Goal: Information Seeking & Learning: Learn about a topic

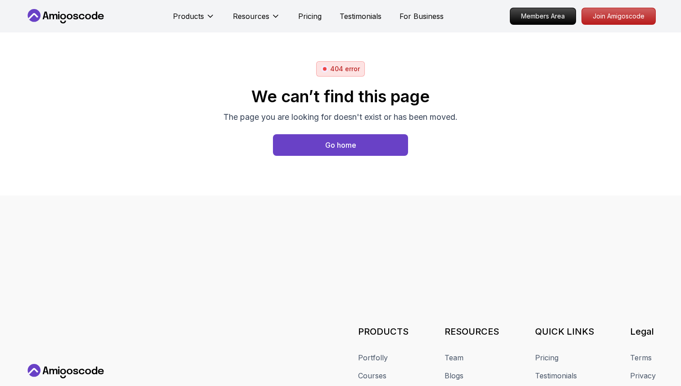
click at [438, 114] on p "The page you are looking for doesn't exist or has been moved." at bounding box center [340, 117] width 234 height 13
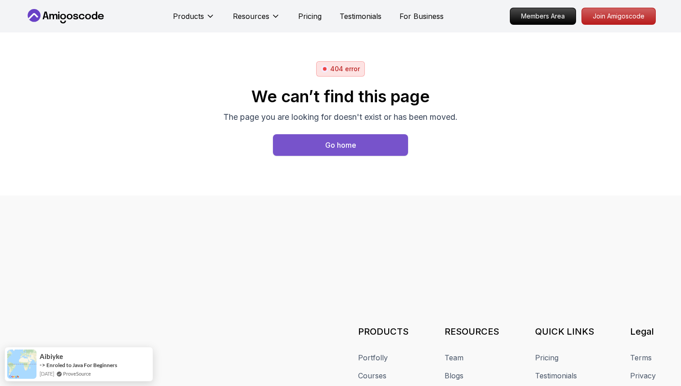
click at [357, 140] on button "Go home" at bounding box center [340, 145] width 135 height 22
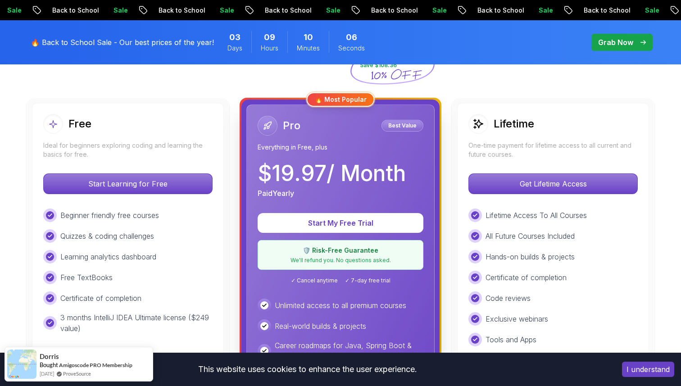
scroll to position [235, 0]
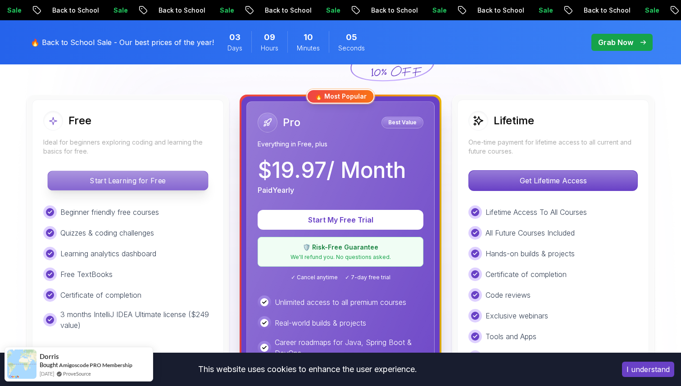
click at [191, 181] on p "Start Learning for Free" at bounding box center [128, 180] width 160 height 19
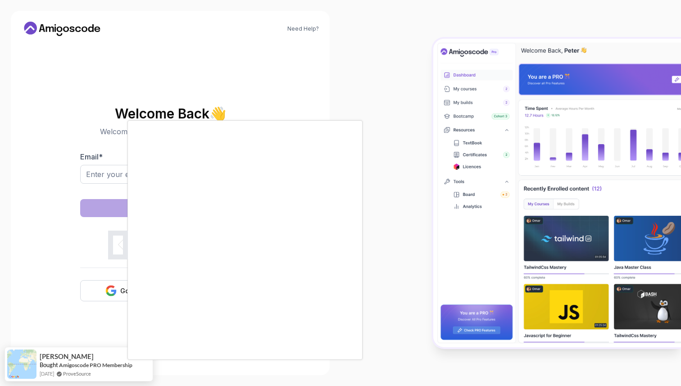
click at [122, 292] on div at bounding box center [340, 193] width 681 height 386
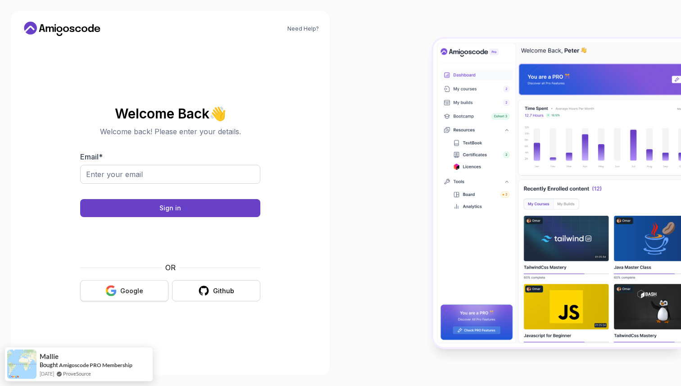
click at [140, 296] on button "Google" at bounding box center [124, 290] width 88 height 21
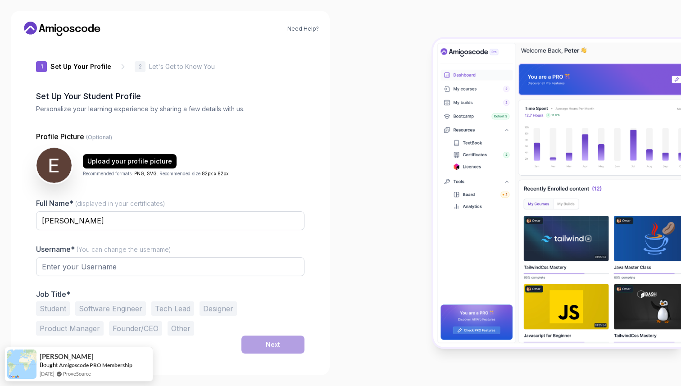
type input "sharpbison4e8e0"
click at [40, 304] on button "Student" at bounding box center [53, 309] width 34 height 14
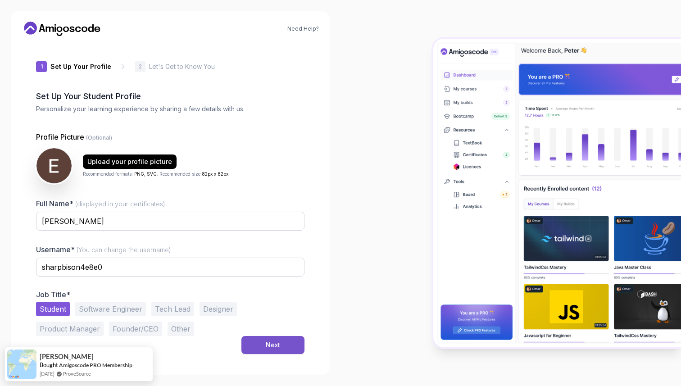
click at [264, 343] on button "Next" at bounding box center [272, 345] width 63 height 18
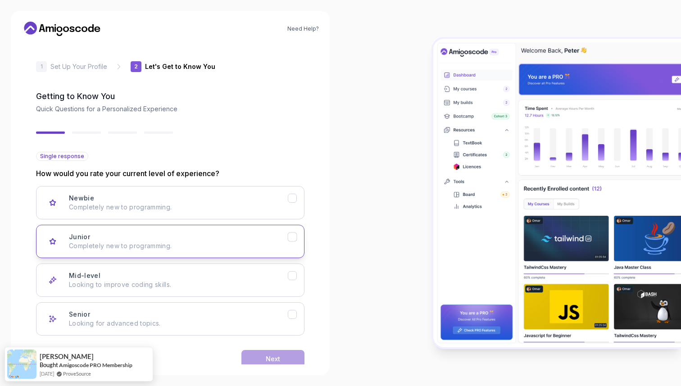
click at [292, 234] on icon "Junior" at bounding box center [292, 237] width 9 height 9
click at [273, 358] on div "Next" at bounding box center [273, 358] width 14 height 9
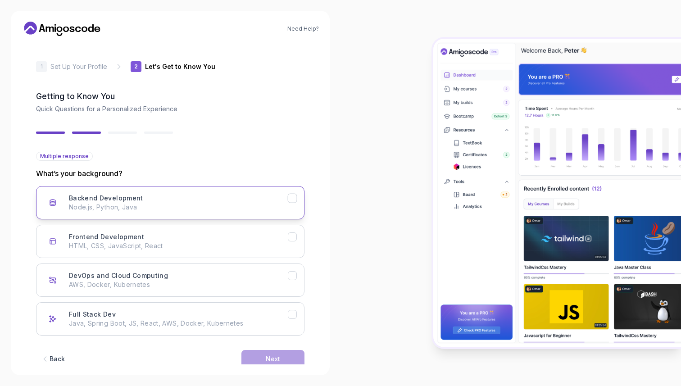
click at [292, 198] on icon "Backend Development" at bounding box center [292, 198] width 9 height 9
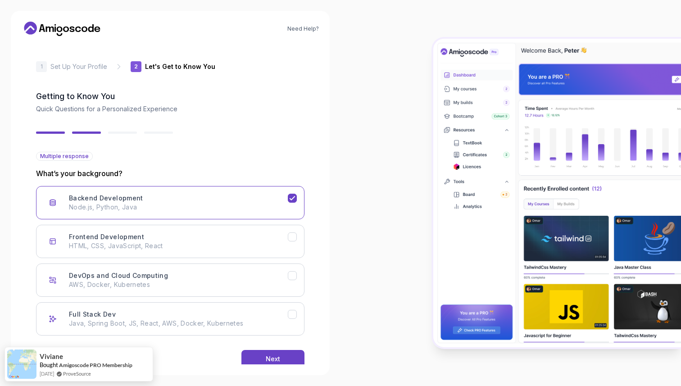
scroll to position [18, 0]
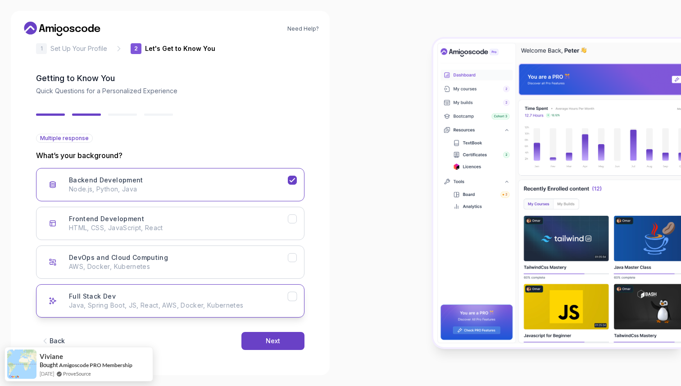
click at [288, 298] on icon "Full Stack Dev" at bounding box center [292, 296] width 9 height 9
click at [271, 338] on div "Next" at bounding box center [273, 340] width 14 height 9
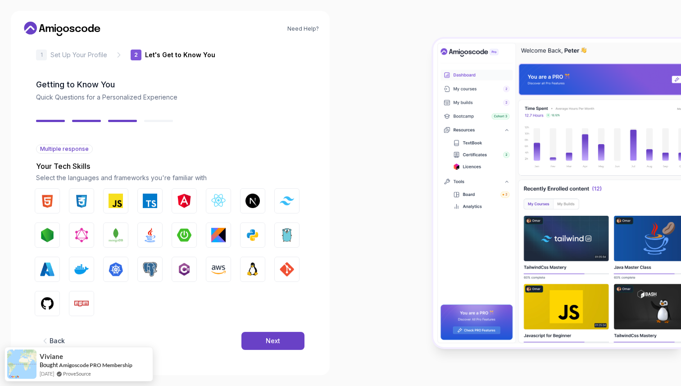
scroll to position [7, 0]
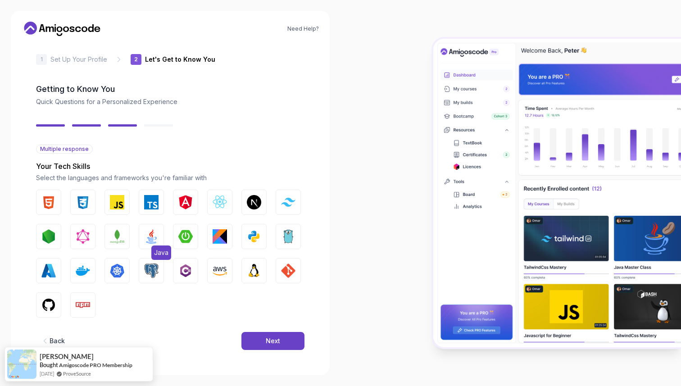
click at [147, 232] on img "button" at bounding box center [151, 236] width 14 height 14
click at [211, 268] on button "AWS" at bounding box center [219, 270] width 25 height 25
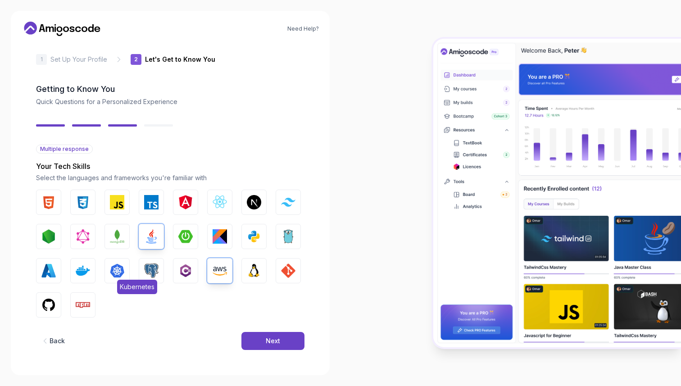
click at [112, 267] on img "button" at bounding box center [117, 270] width 14 height 14
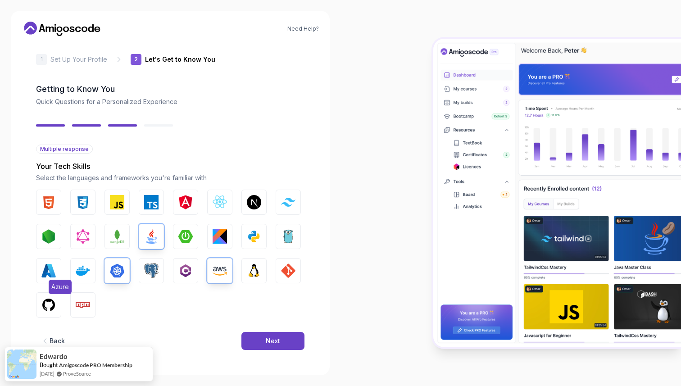
click at [50, 273] on img "button" at bounding box center [48, 270] width 14 height 14
click at [72, 263] on button "Docker" at bounding box center [82, 270] width 25 height 25
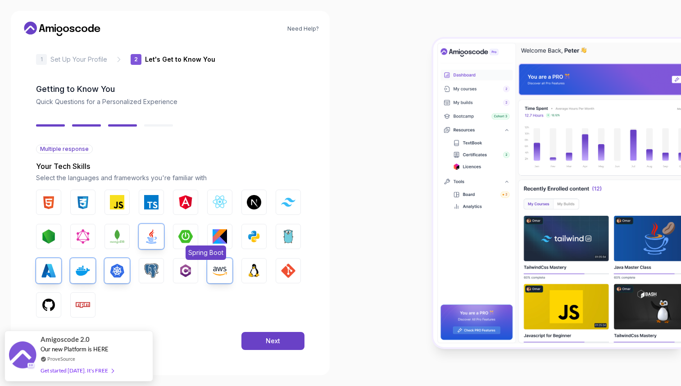
click at [181, 232] on img "button" at bounding box center [185, 236] width 14 height 14
click at [82, 245] on button "GraphQL" at bounding box center [82, 236] width 25 height 25
click at [245, 340] on button "Next" at bounding box center [272, 341] width 63 height 18
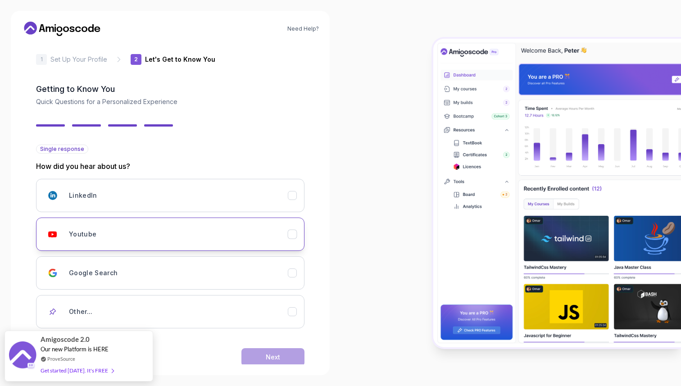
scroll to position [23, 0]
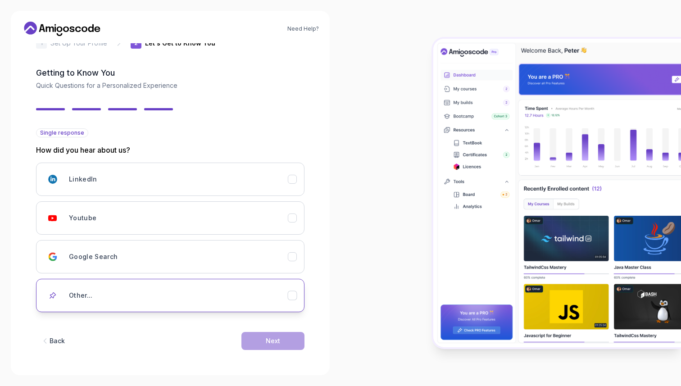
click at [295, 299] on icon "Other..." at bounding box center [292, 295] width 9 height 9
click at [263, 320] on input "text" at bounding box center [170, 326] width 268 height 19
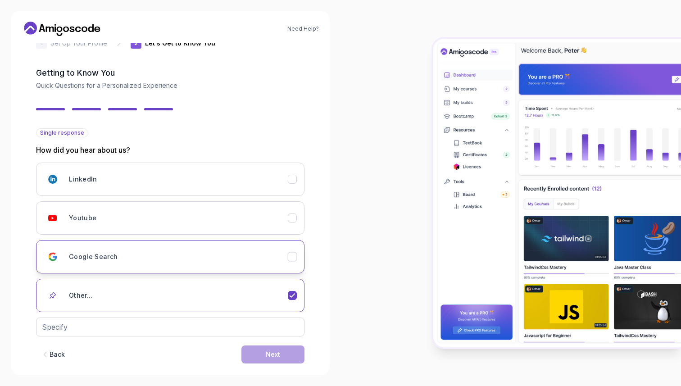
click at [290, 255] on icon "Google Search" at bounding box center [292, 257] width 9 height 9
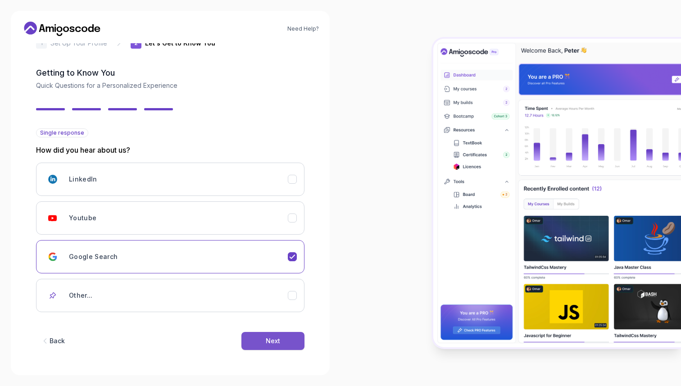
click at [280, 343] on div "Next" at bounding box center [273, 340] width 14 height 9
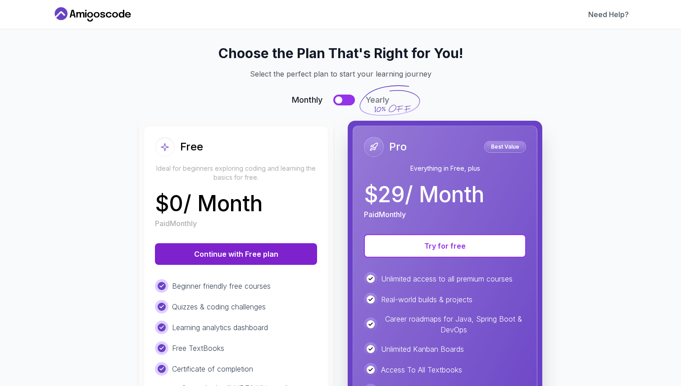
scroll to position [19, 0]
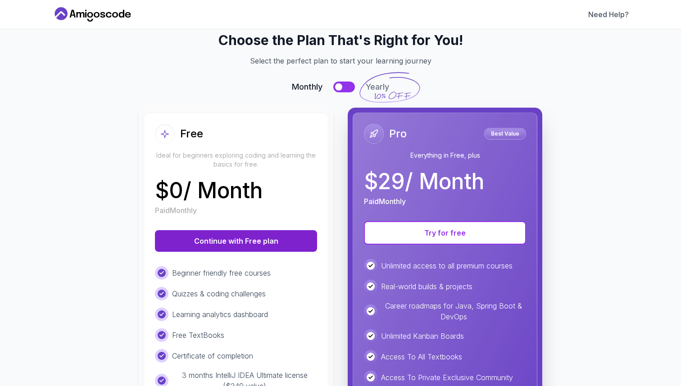
click at [281, 245] on button "Continue with Free plan" at bounding box center [236, 241] width 162 height 22
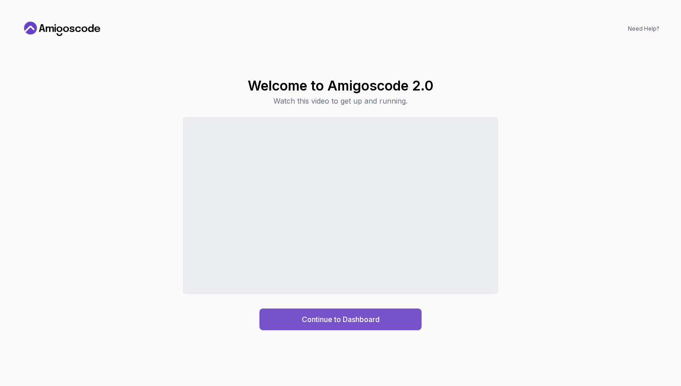
click at [332, 322] on div "Continue to Dashboard" at bounding box center [341, 319] width 78 height 11
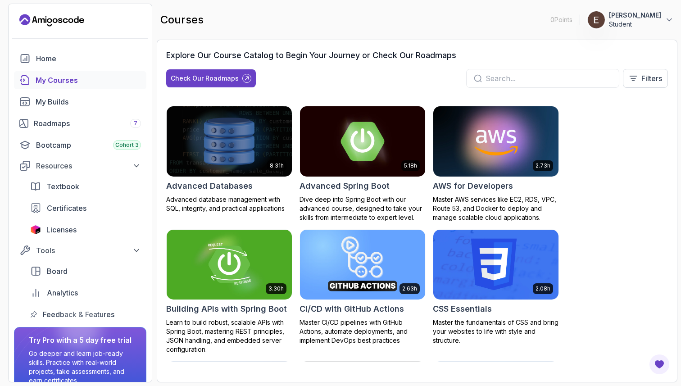
click at [331, 156] on img at bounding box center [362, 140] width 131 height 73
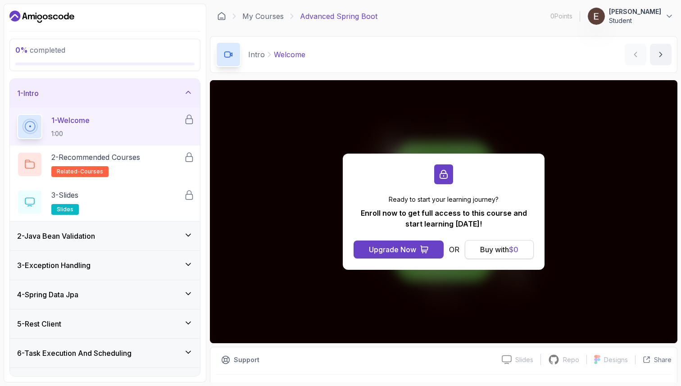
click at [490, 250] on div "Buy with $ 0" at bounding box center [499, 249] width 38 height 11
click at [394, 252] on div "Upgrade Now" at bounding box center [392, 249] width 47 height 11
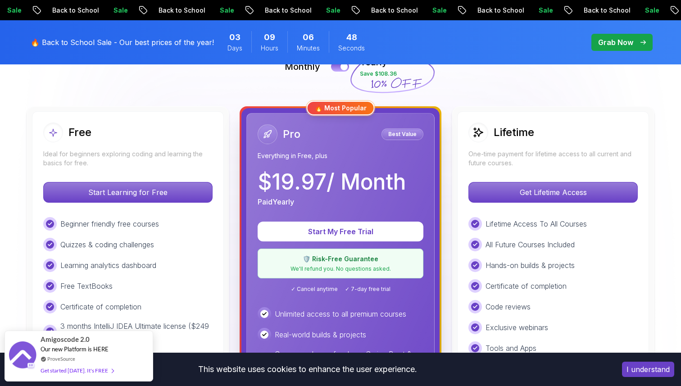
scroll to position [226, 0]
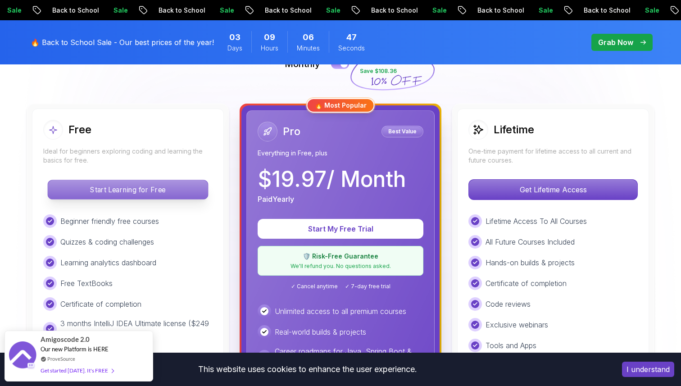
click at [105, 191] on p "Start Learning for Free" at bounding box center [128, 189] width 160 height 19
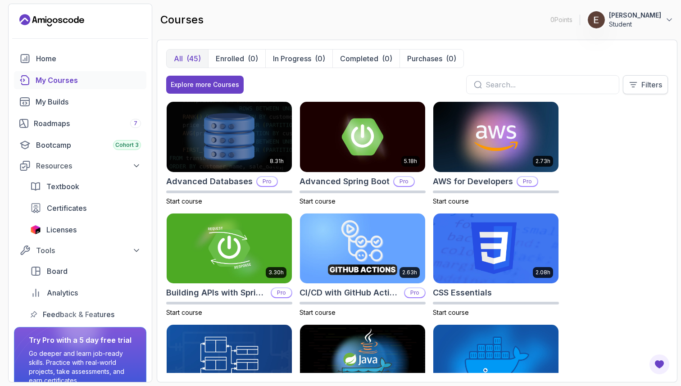
click at [650, 90] on button "Filters" at bounding box center [645, 84] width 45 height 19
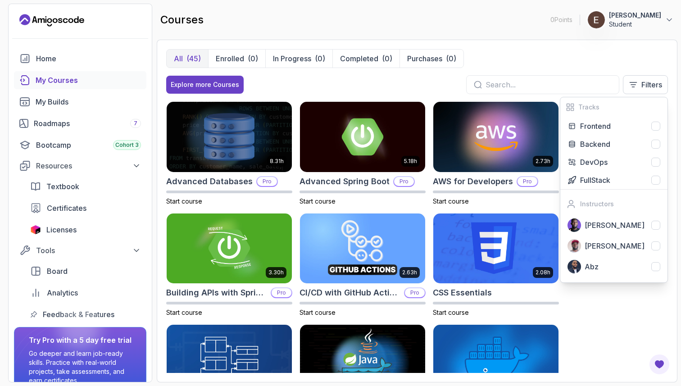
click at [548, 55] on div "All (45) Enrolled (0) In Progress (0) Completed (0) Purchases (0)" at bounding box center [417, 58] width 502 height 19
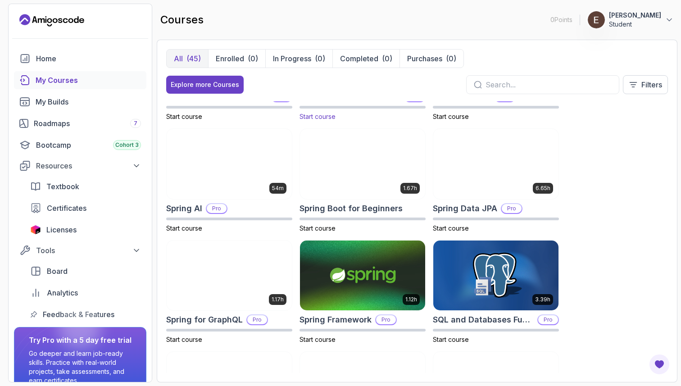
scroll to position [1321, 0]
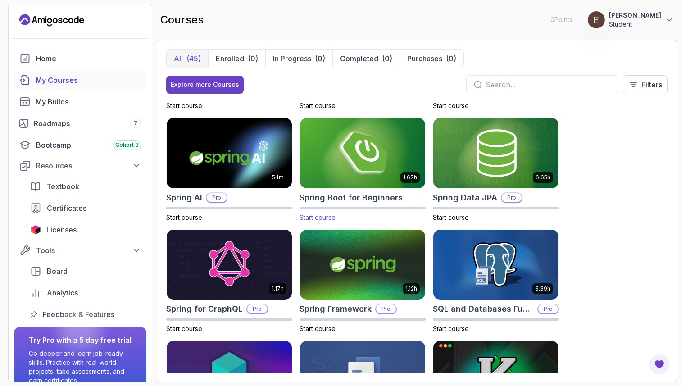
click at [385, 176] on img at bounding box center [362, 152] width 131 height 73
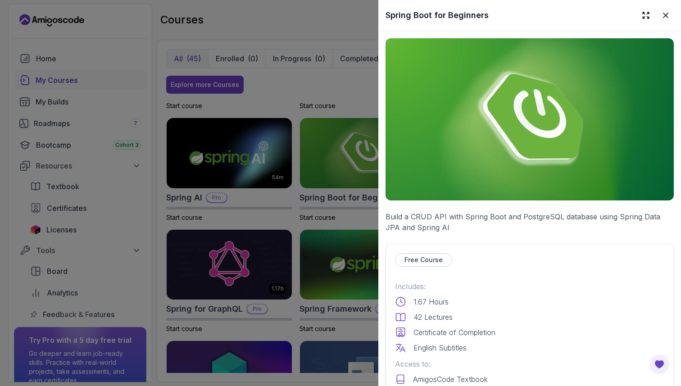
click at [575, 136] on img at bounding box center [529, 119] width 288 height 162
click at [667, 15] on icon at bounding box center [665, 15] width 9 height 9
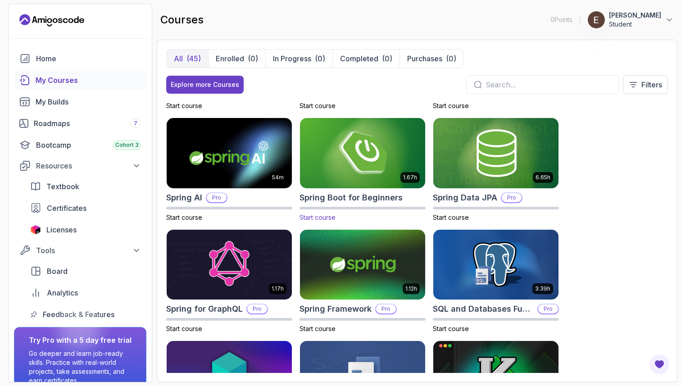
click at [381, 195] on h2 "Spring Boot for Beginners" at bounding box center [350, 197] width 103 height 13
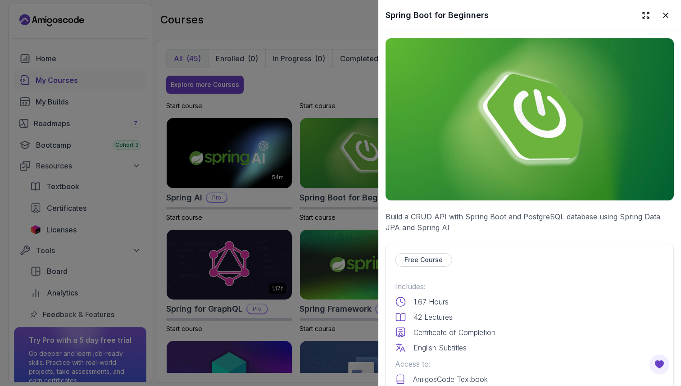
click at [679, 11] on div "Spring Boot for Beginners" at bounding box center [529, 15] width 303 height 31
click at [665, 13] on icon at bounding box center [665, 15] width 9 height 9
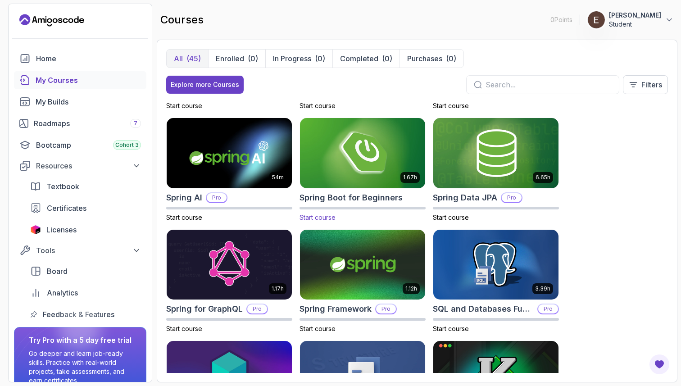
click at [322, 218] on span "Start course" at bounding box center [317, 217] width 36 height 8
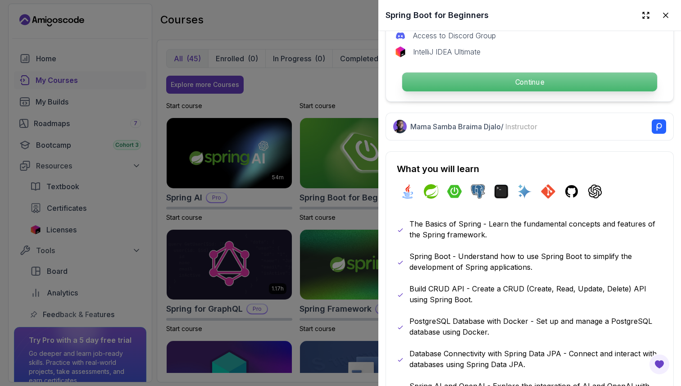
scroll to position [308, 0]
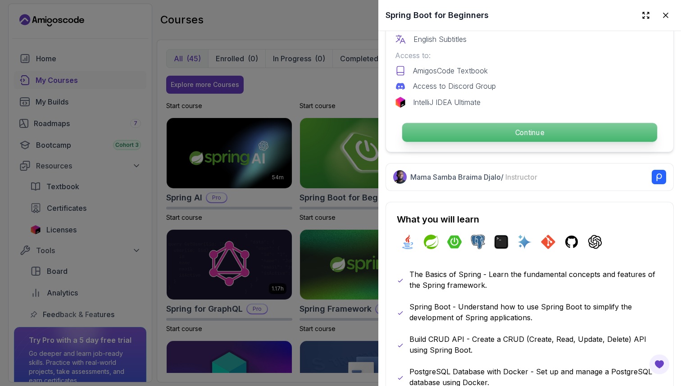
click at [515, 127] on p "Continue" at bounding box center [529, 132] width 255 height 19
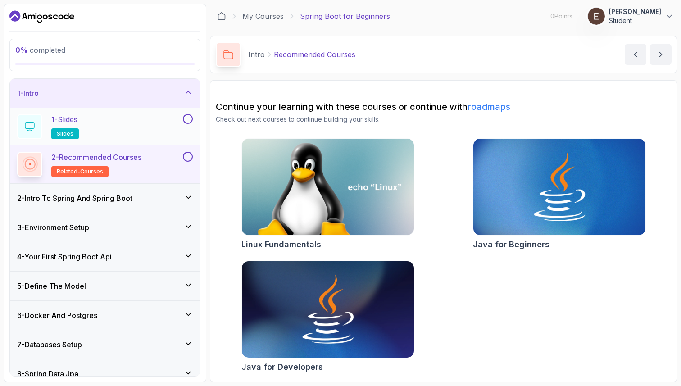
click at [190, 122] on button at bounding box center [188, 119] width 10 height 10
click at [74, 116] on p "1 - Slides" at bounding box center [64, 119] width 26 height 11
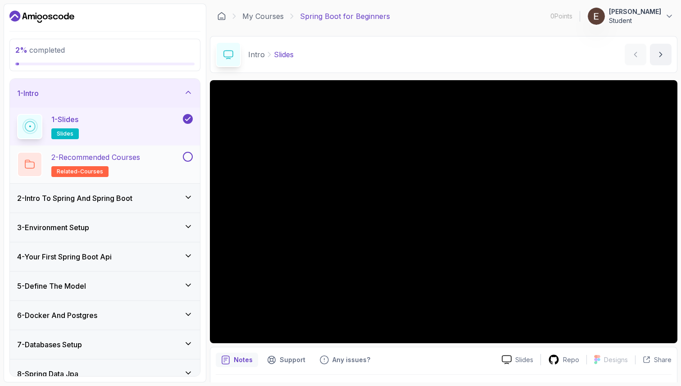
click at [123, 160] on p "2 - Recommended Courses" at bounding box center [95, 157] width 89 height 11
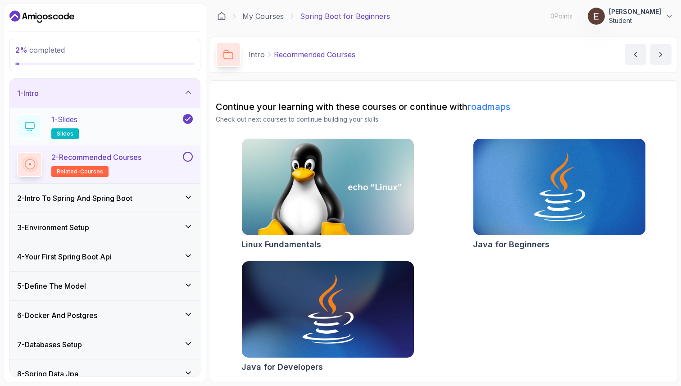
click at [77, 118] on p "1 - Slides" at bounding box center [64, 119] width 26 height 11
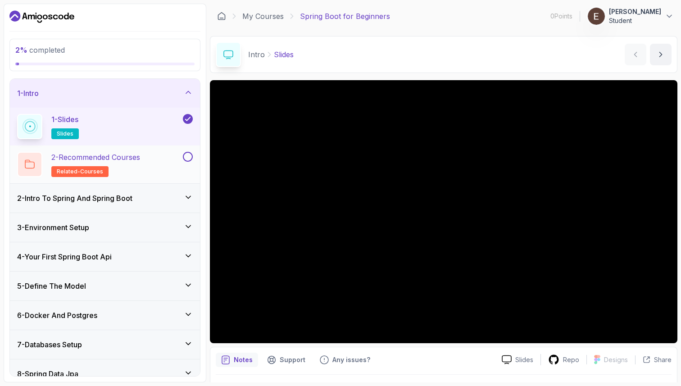
click at [127, 159] on p "2 - Recommended Courses" at bounding box center [95, 157] width 89 height 11
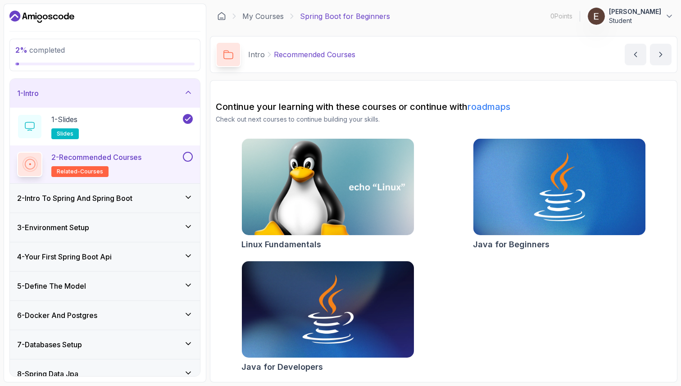
click at [357, 207] on img at bounding box center [327, 186] width 181 height 101
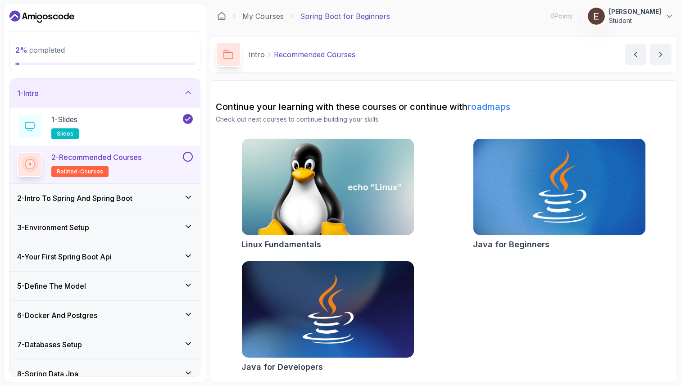
click at [534, 203] on img at bounding box center [559, 186] width 181 height 101
click at [319, 302] on img at bounding box center [327, 309] width 181 height 101
click at [190, 154] on button at bounding box center [188, 157] width 10 height 10
click at [189, 193] on icon at bounding box center [188, 197] width 9 height 9
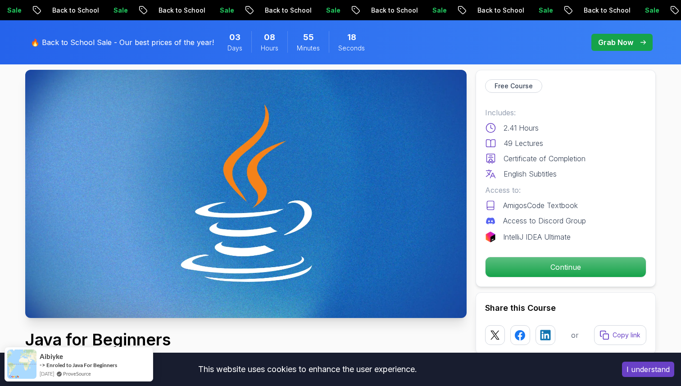
scroll to position [52, 0]
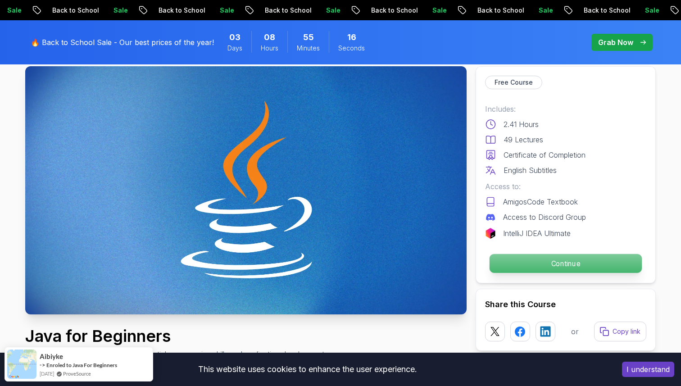
click at [551, 265] on p "Continue" at bounding box center [565, 263] width 152 height 19
